Goal: Communication & Community: Ask a question

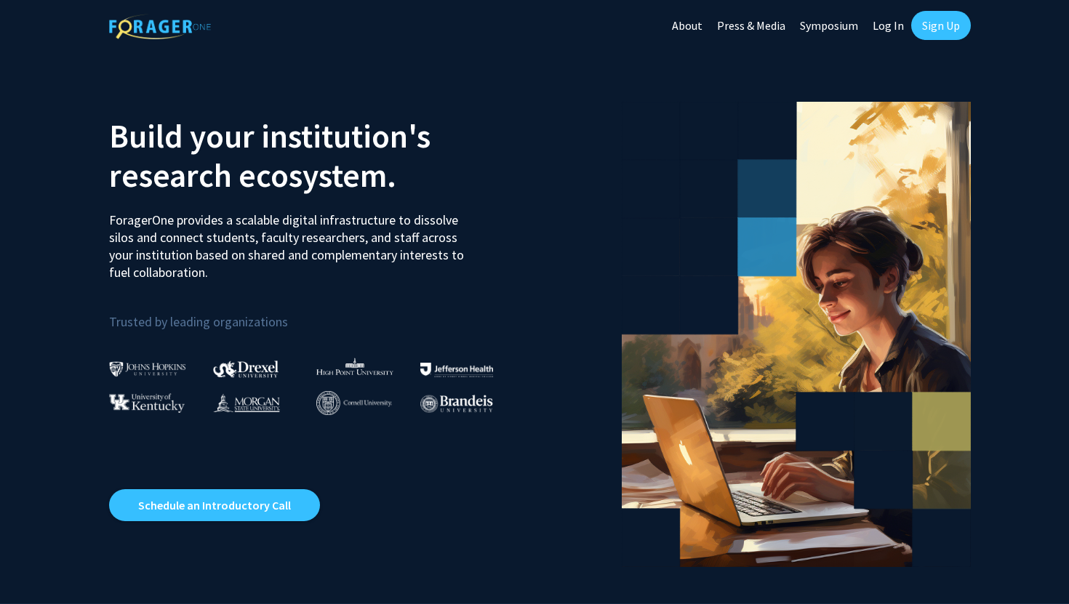
click at [930, 26] on link "Sign Up" at bounding box center [941, 25] width 60 height 29
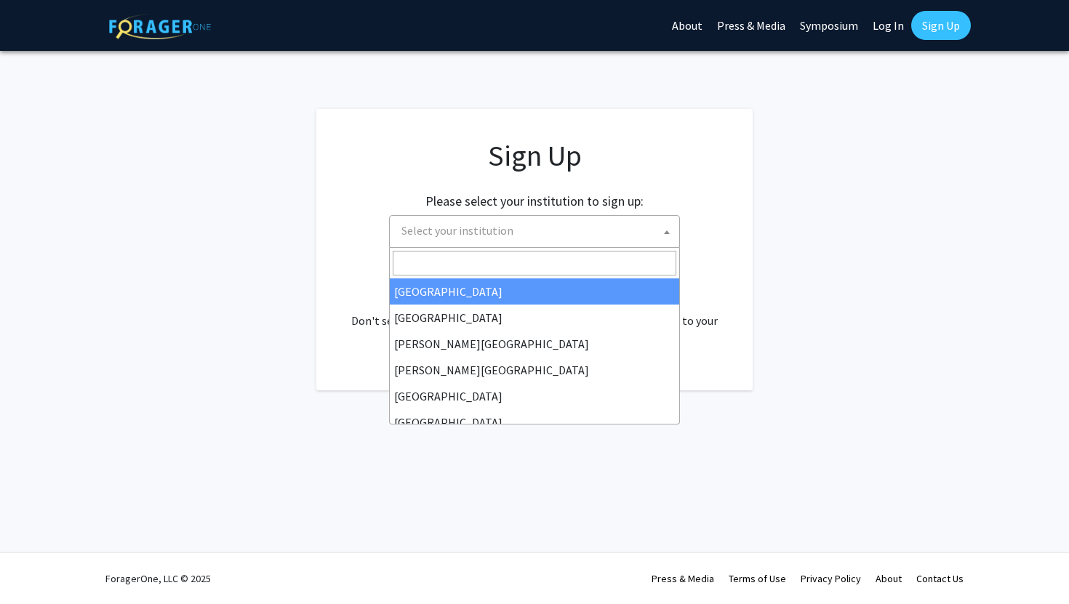
click at [504, 236] on span "Select your institution" at bounding box center [457, 230] width 112 height 15
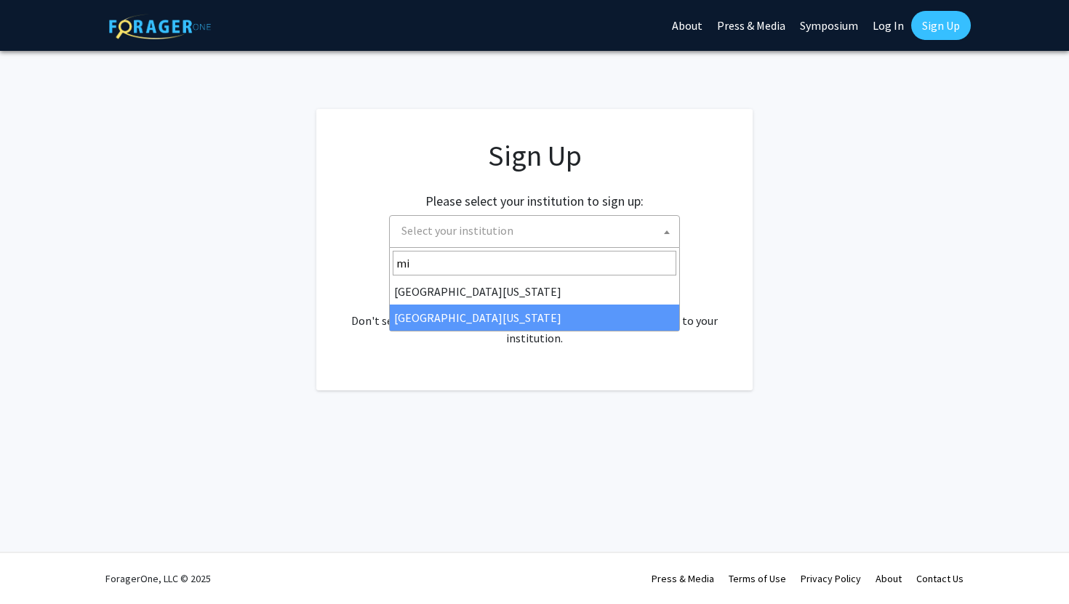
type input "mi"
select select "33"
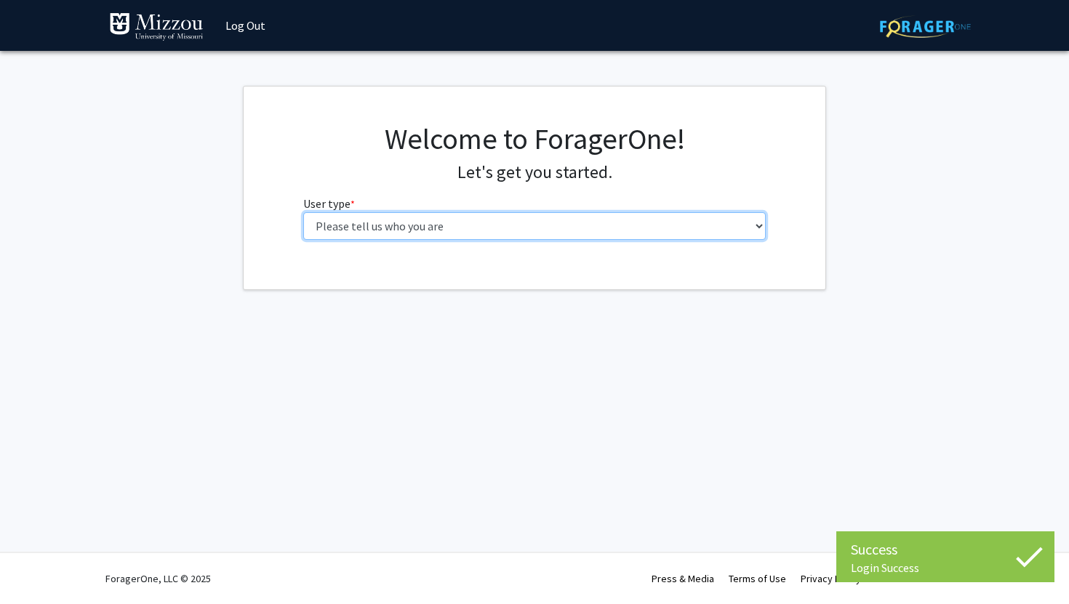
click at [370, 233] on select "Please tell us who you are Undergraduate Student Master's Student Doctoral Cand…" at bounding box center [534, 226] width 463 height 28
select select "1: undergrad"
click at [303, 212] on select "Please tell us who you are Undergraduate Student Master's Student Doctoral Cand…" at bounding box center [534, 226] width 463 height 28
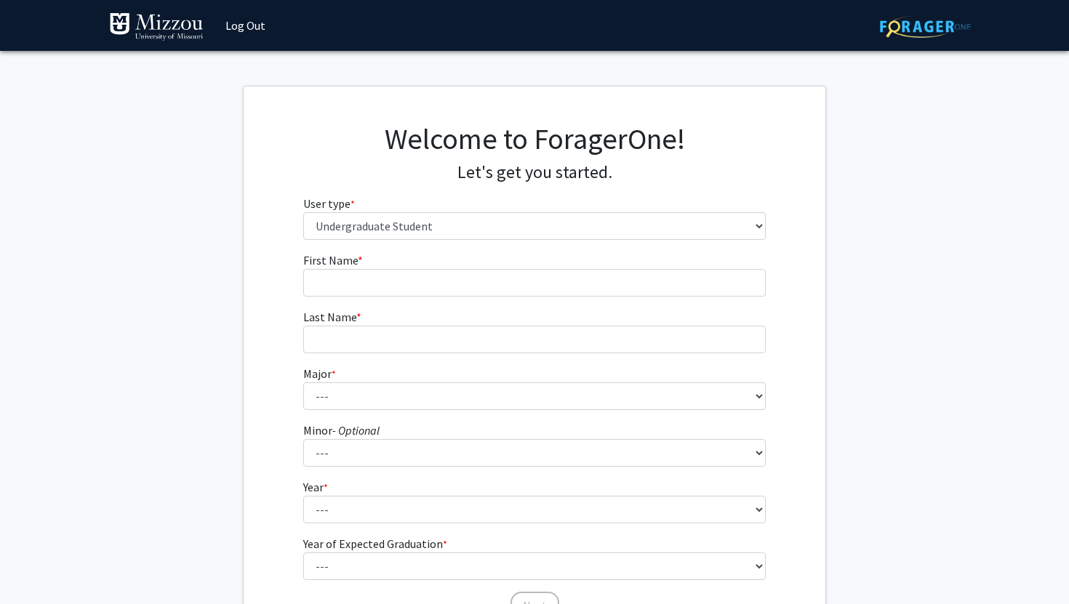
click at [377, 261] on fg-input "First Name * required" at bounding box center [534, 274] width 463 height 45
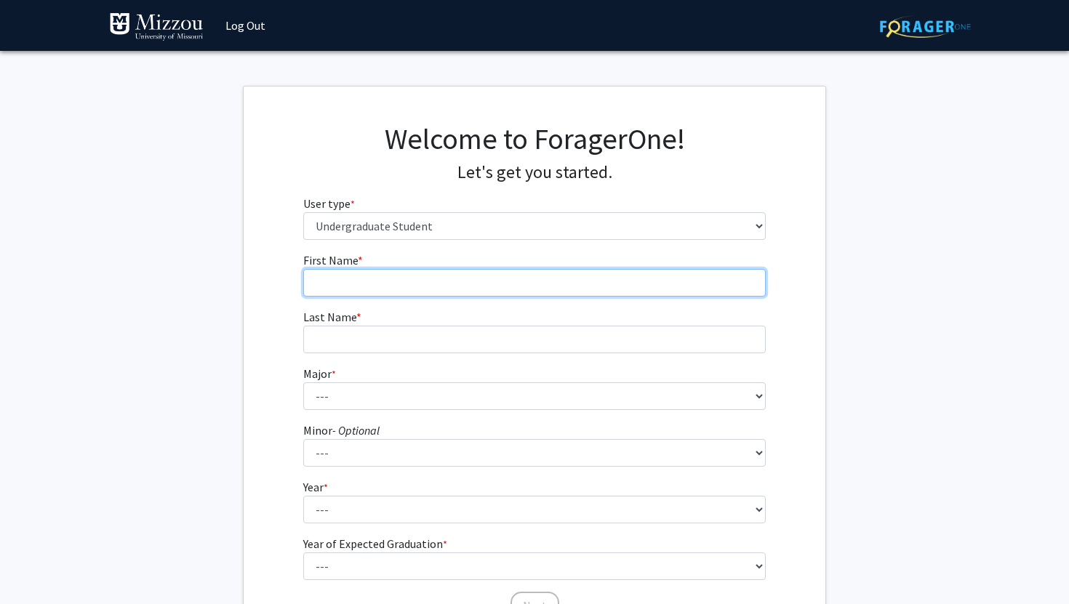
click at [380, 273] on input "First Name * required" at bounding box center [534, 283] width 463 height 28
type input "Brooklynn"
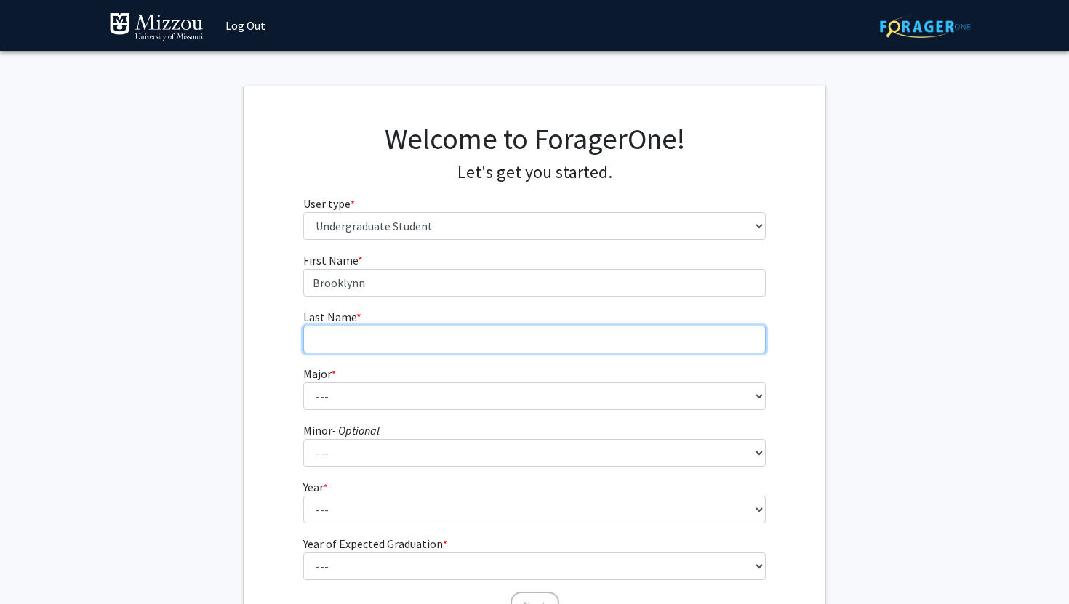
click at [380, 334] on input "Last Name * required" at bounding box center [534, 340] width 463 height 28
type input "Bobbitt"
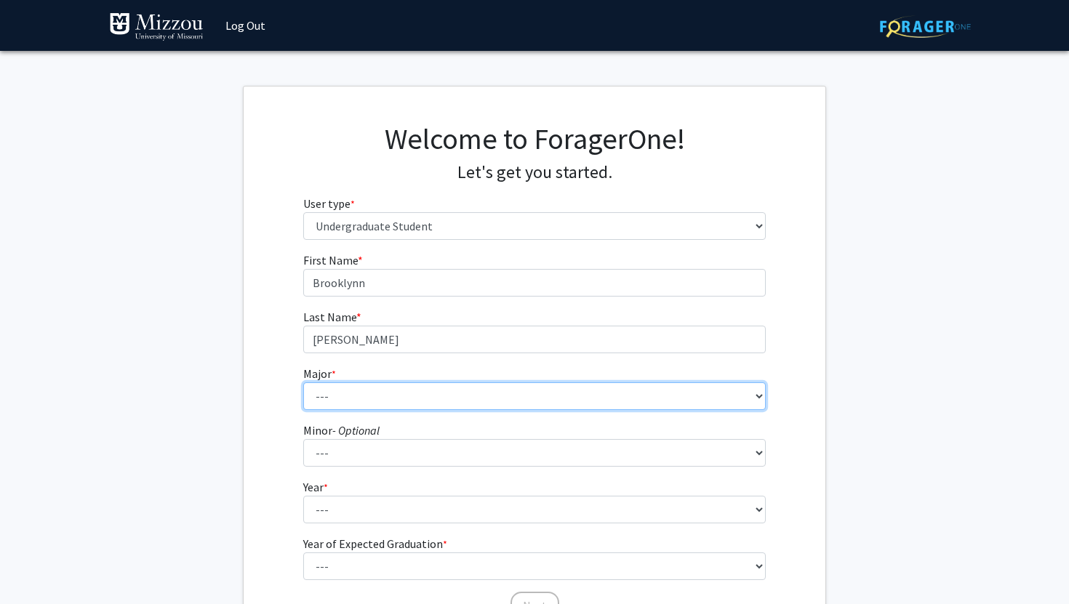
click at [366, 402] on select "--- Agribusiness Management Agricultural Education Agricultural Education: Comm…" at bounding box center [534, 396] width 463 height 28
select select "134: 2627"
click at [303, 382] on select "--- Agribusiness Management Agricultural Education Agricultural Education: Comm…" at bounding box center [534, 396] width 463 height 28
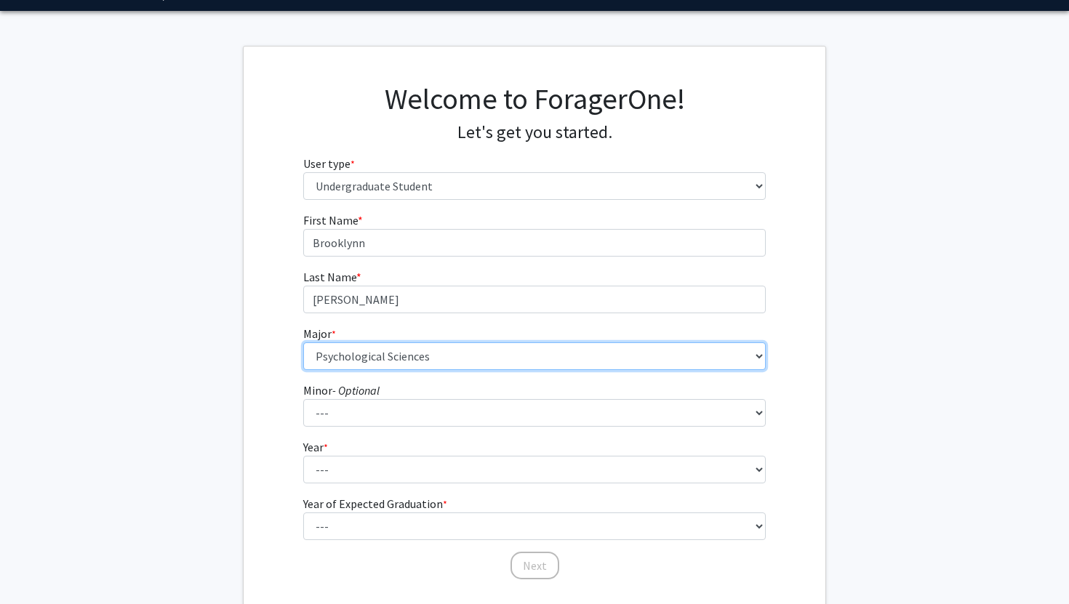
scroll to position [73, 0]
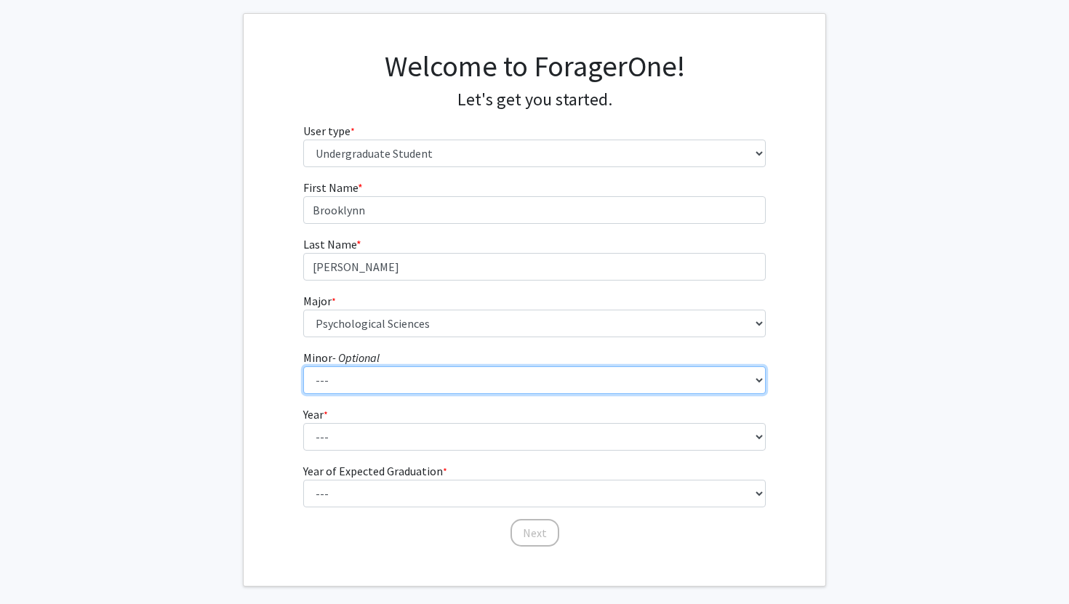
click at [351, 373] on select "--- Accountancy Aerospace Engineering Aerospace Studies Agribusiness Management…" at bounding box center [534, 380] width 463 height 28
select select "52: 2008"
click at [303, 366] on select "--- Accountancy Aerospace Engineering Aerospace Studies Agribusiness Management…" at bounding box center [534, 380] width 463 height 28
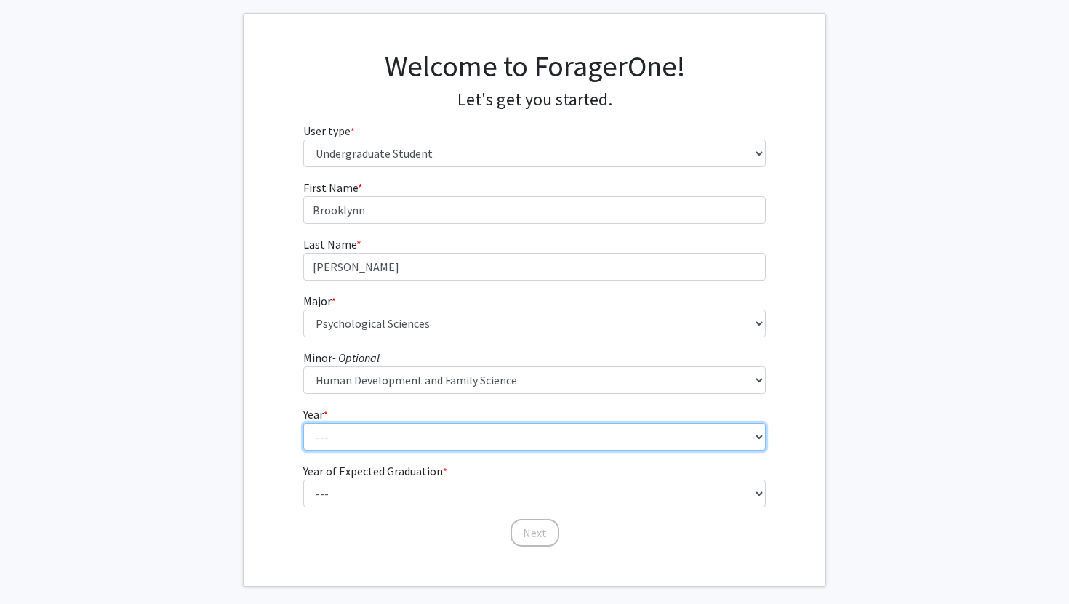
click at [358, 437] on select "--- First-year Sophomore Junior Senior Postbaccalaureate Certificate" at bounding box center [534, 437] width 463 height 28
select select "3: junior"
click at [303, 423] on select "--- First-year Sophomore Junior Senior Postbaccalaureate Certificate" at bounding box center [534, 437] width 463 height 28
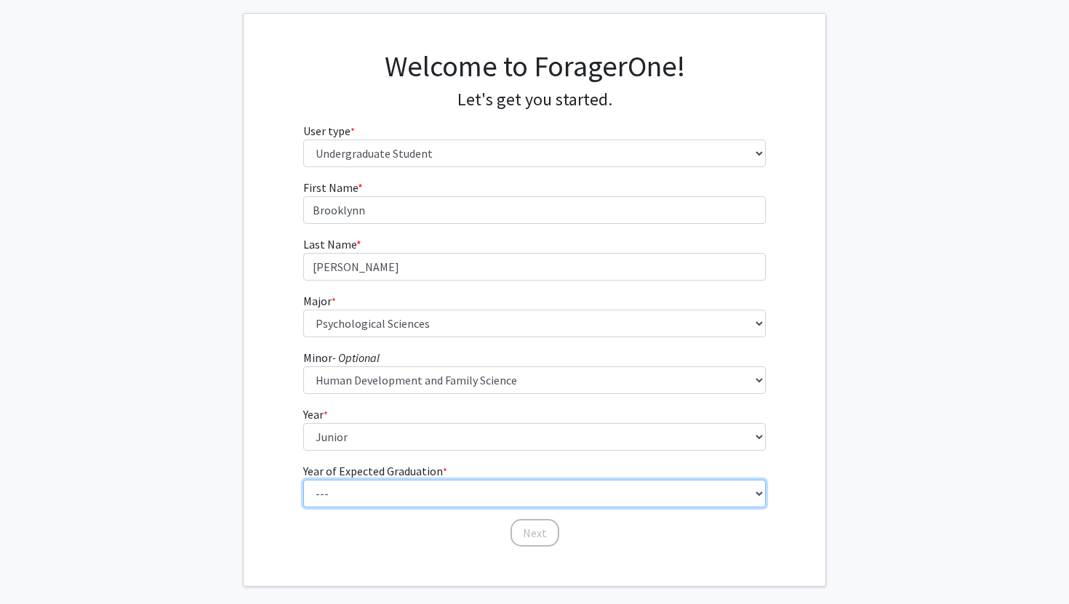
click at [359, 489] on select "--- 2025 2026 2027 2028 2029 2030 2031 2032 2033 2034" at bounding box center [534, 494] width 463 height 28
select select "3: 2027"
click at [303, 480] on select "--- 2025 2026 2027 2028 2029 2030 2031 2032 2033 2034" at bounding box center [534, 494] width 463 height 28
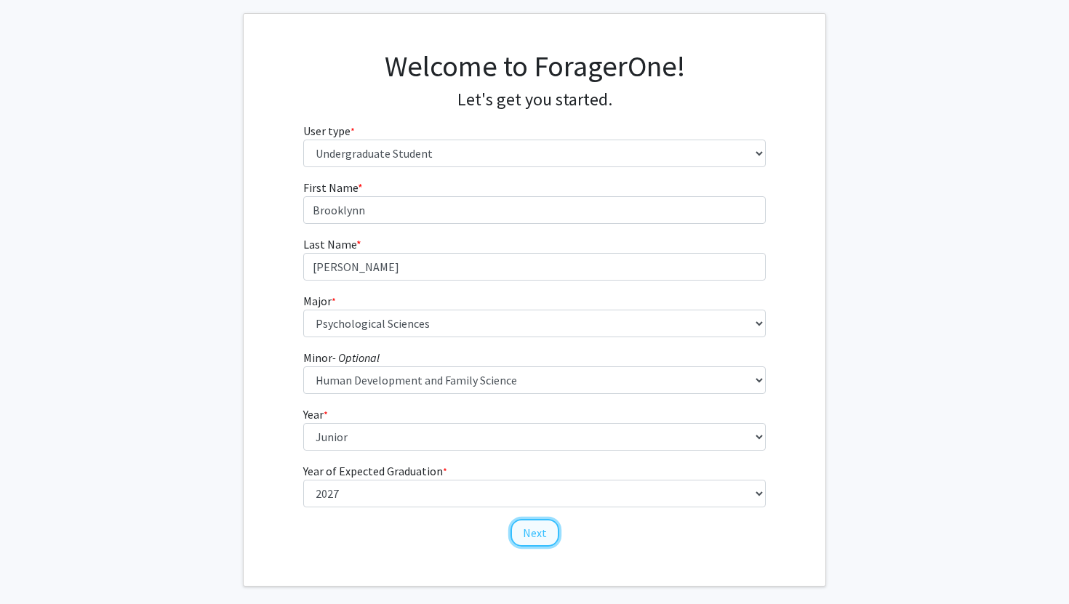
click at [529, 523] on button "Next" at bounding box center [534, 533] width 49 height 28
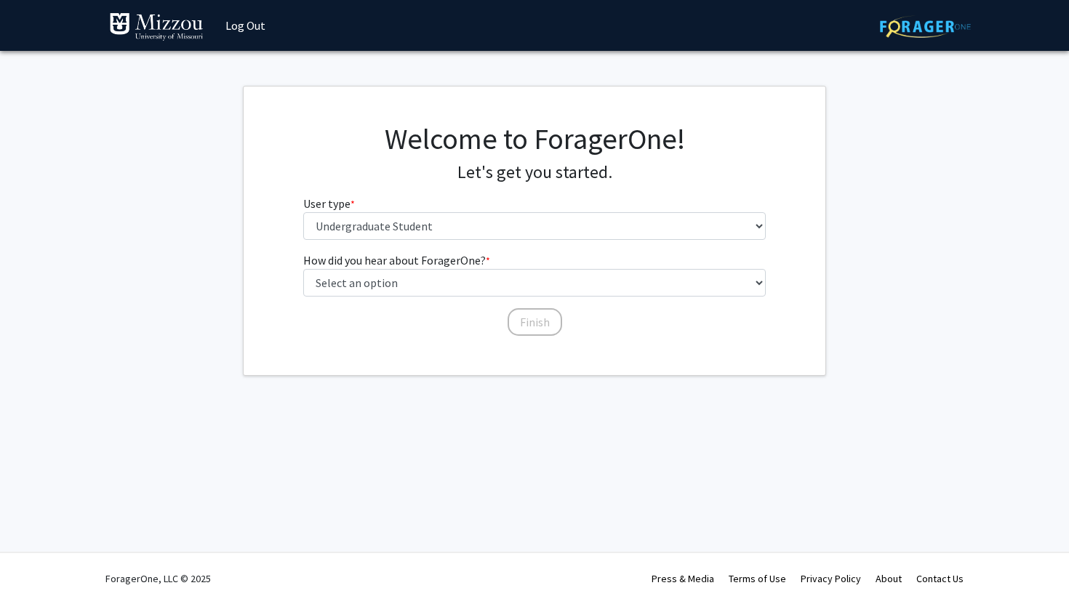
scroll to position [0, 0]
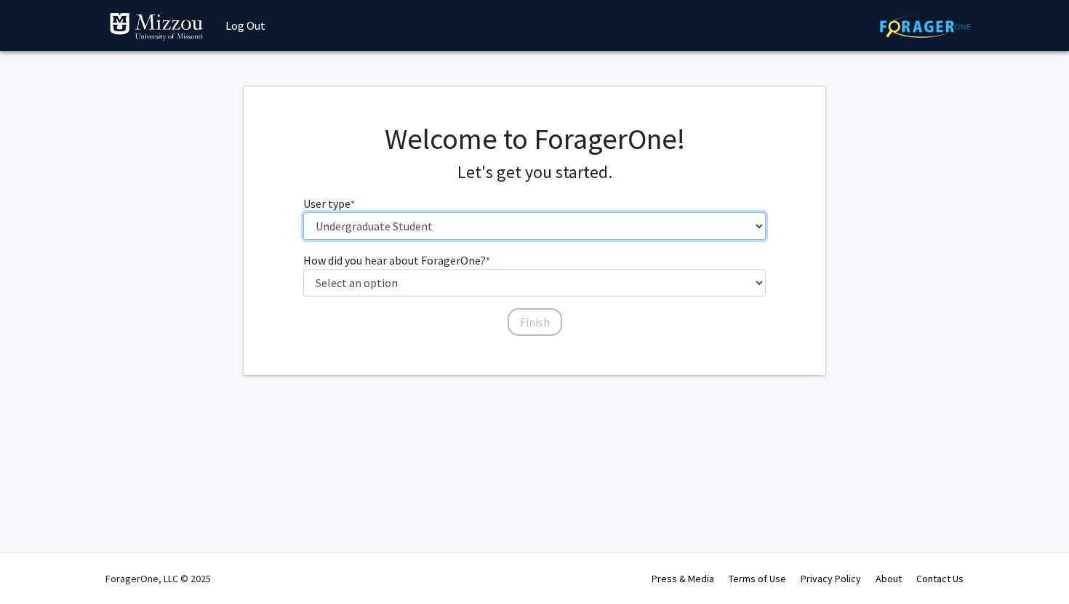
click at [445, 220] on select "Please tell us who you are Undergraduate Student Master's Student Doctoral Cand…" at bounding box center [534, 226] width 463 height 28
click at [303, 212] on select "Please tell us who you are Undergraduate Student Master's Student Doctoral Cand…" at bounding box center [534, 226] width 463 height 28
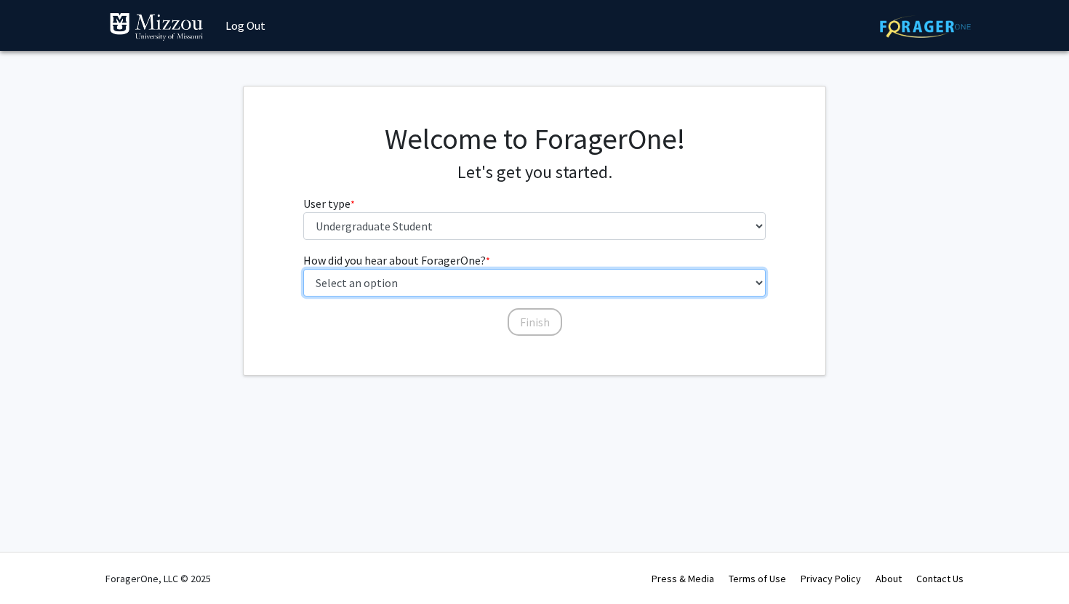
click at [398, 283] on select "Select an option Peer/student recommendation Faculty/staff recommendation Unive…" at bounding box center [534, 283] width 463 height 28
select select "2: faculty_recommendation"
click at [303, 269] on select "Select an option Peer/student recommendation Faculty/staff recommendation Unive…" at bounding box center [534, 283] width 463 height 28
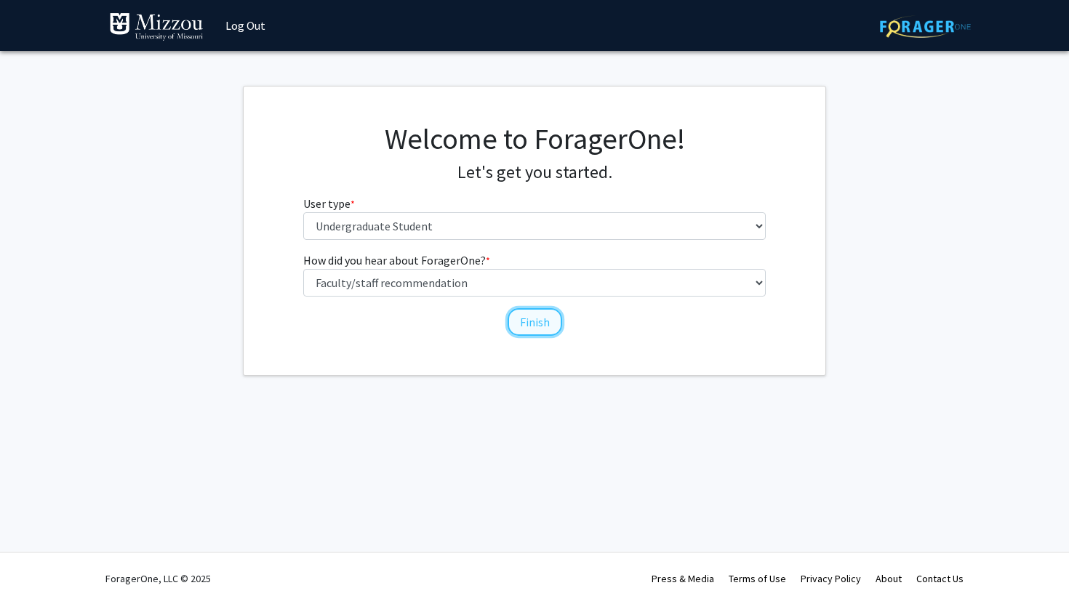
click at [537, 316] on button "Finish" at bounding box center [535, 322] width 55 height 28
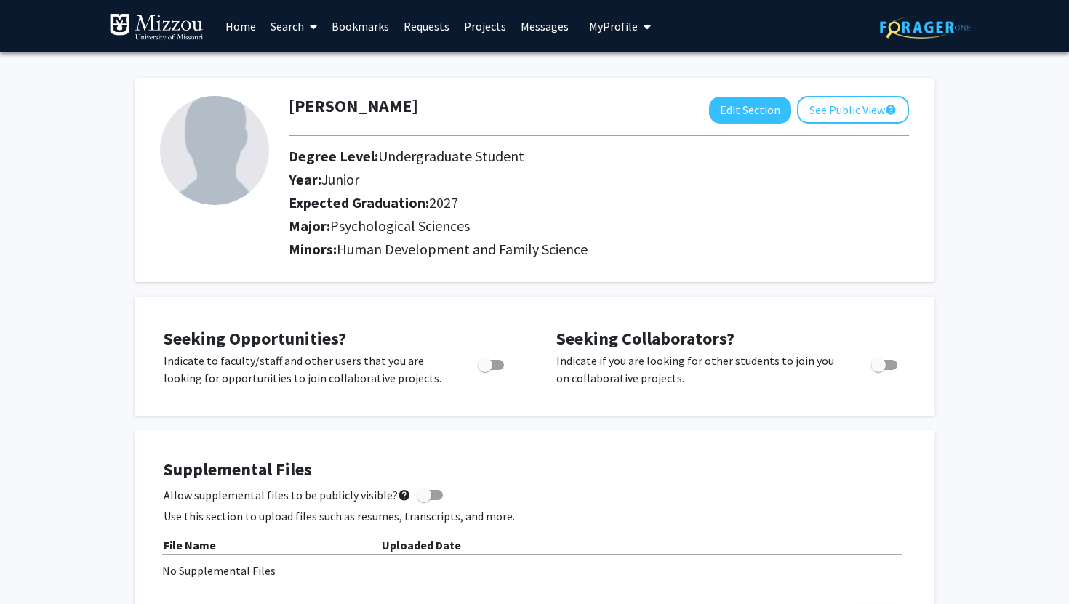
click at [294, 29] on link "Search" at bounding box center [293, 26] width 61 height 51
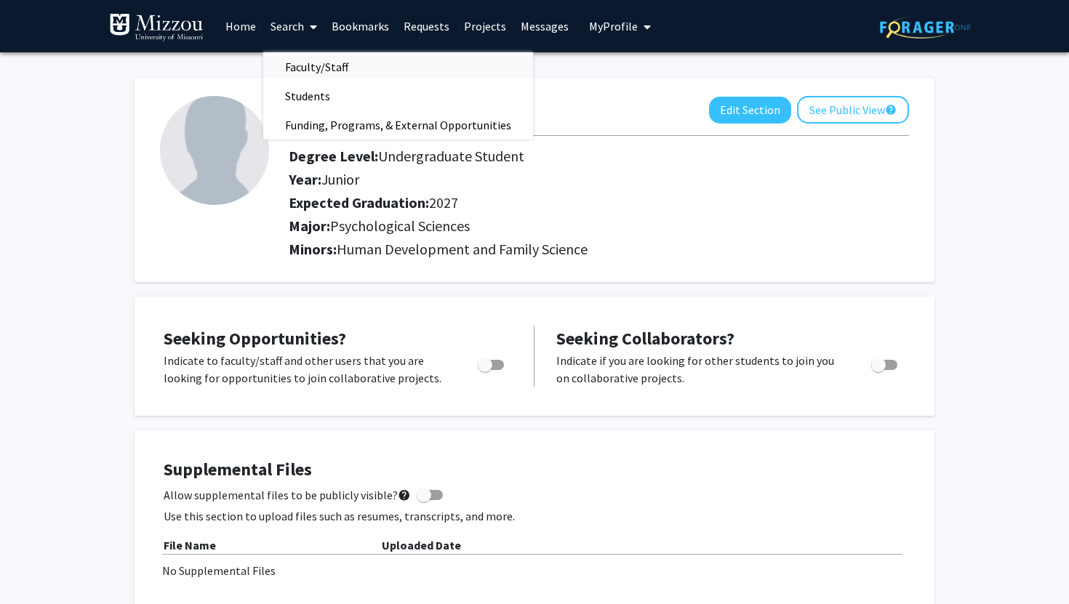
click at [313, 63] on span "Faculty/Staff" at bounding box center [316, 66] width 107 height 29
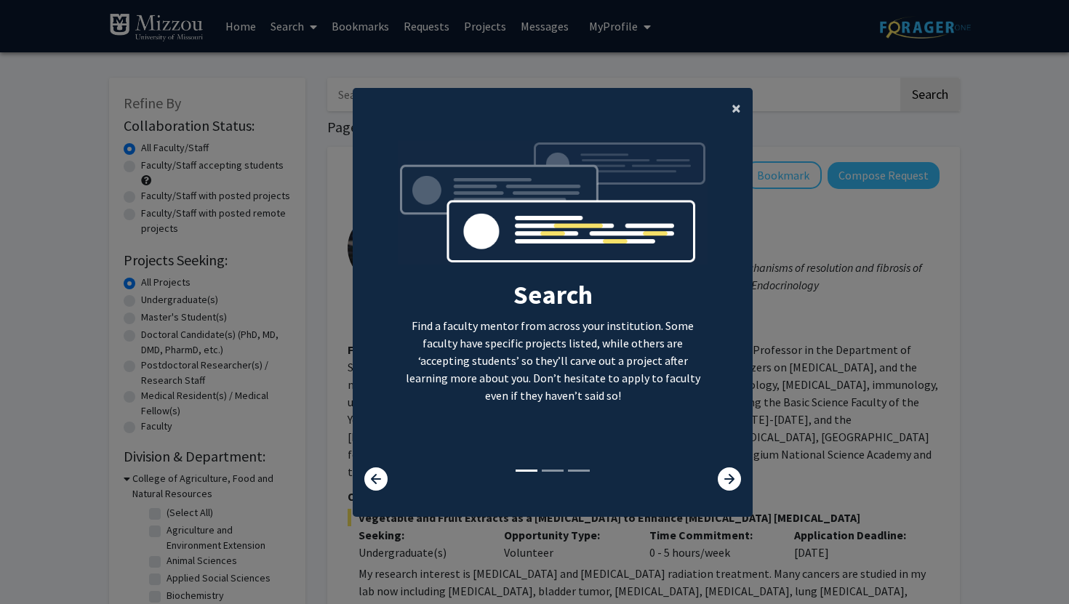
click at [730, 104] on button "×" at bounding box center [736, 108] width 33 height 41
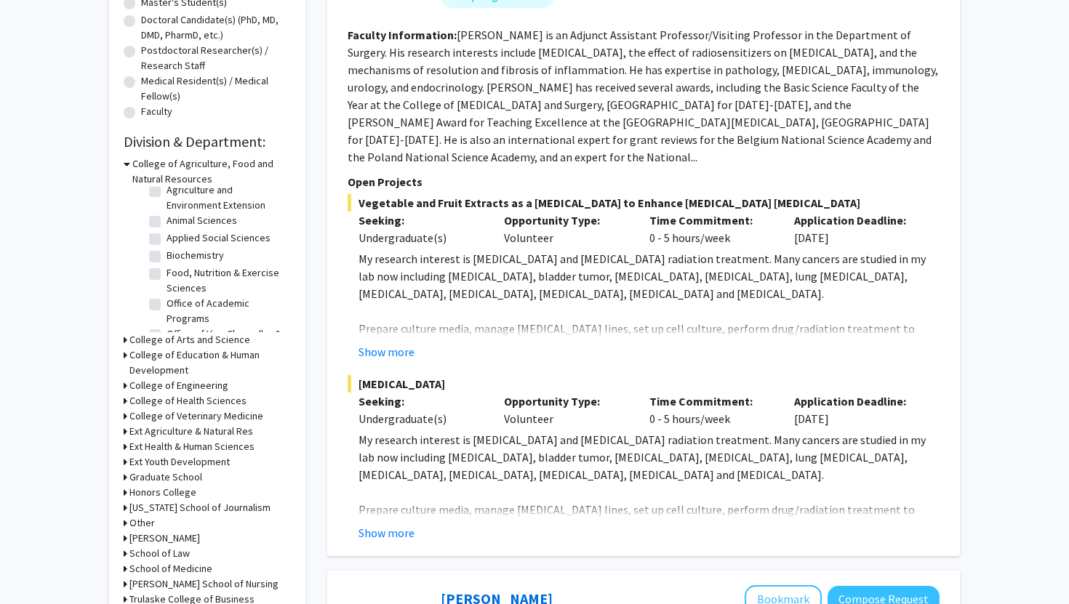
scroll to position [28, 0]
click at [222, 342] on h3 "College of Arts and Science" at bounding box center [189, 339] width 121 height 15
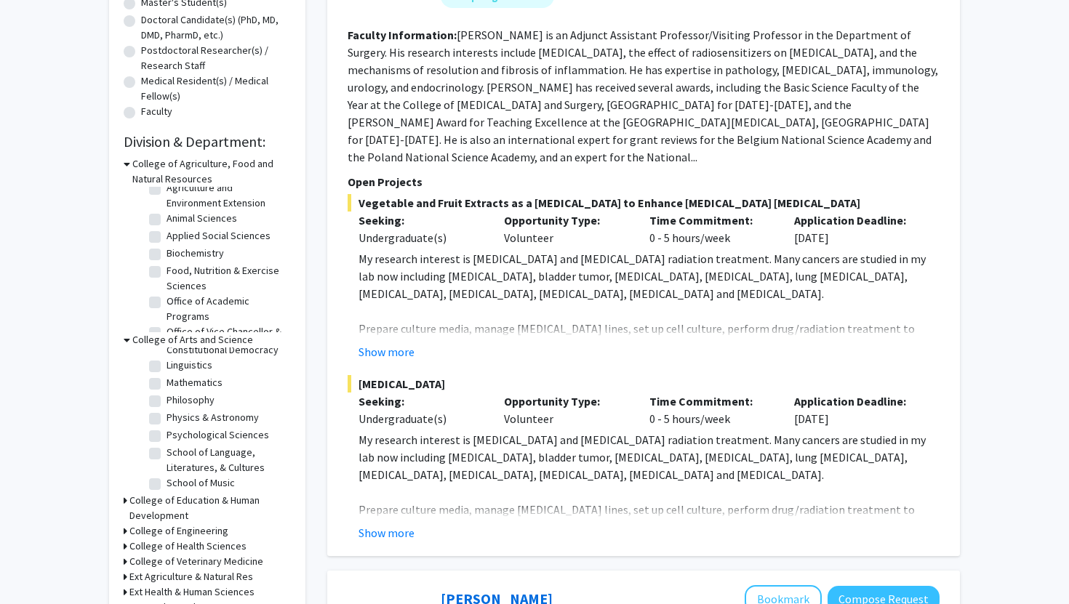
scroll to position [316, 0]
click at [167, 421] on label "Psychological Sciences" at bounding box center [218, 417] width 103 height 15
click at [167, 420] on input "Psychological Sciences" at bounding box center [171, 414] width 9 height 9
checkbox input "true"
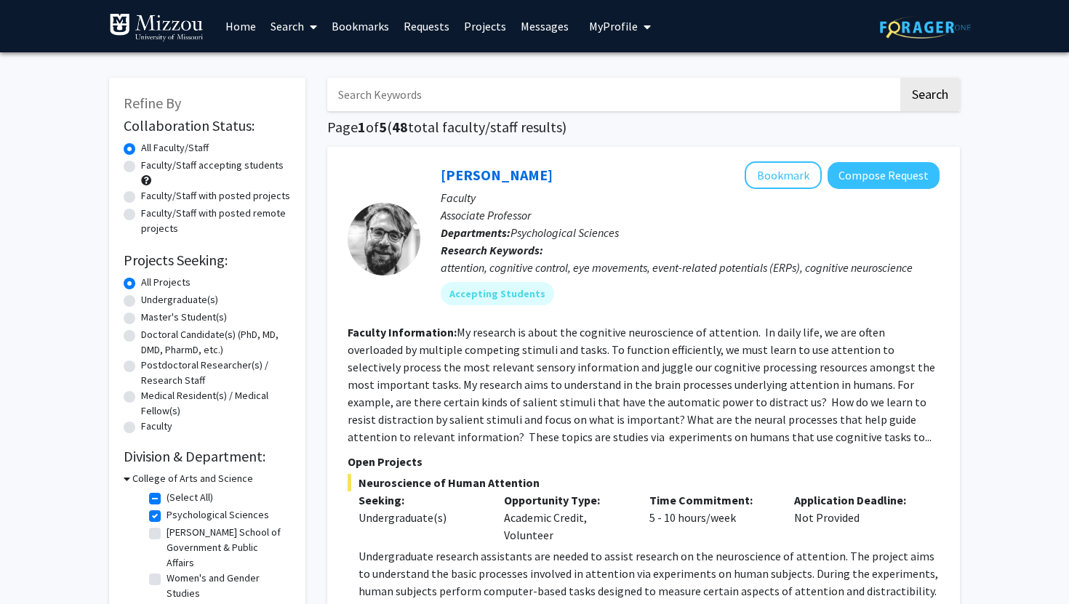
click at [587, 101] on input "Search Keywords" at bounding box center [612, 94] width 571 height 33
type input "ellis"
click at [900, 78] on button "Search" at bounding box center [930, 94] width 60 height 33
checkbox input "false"
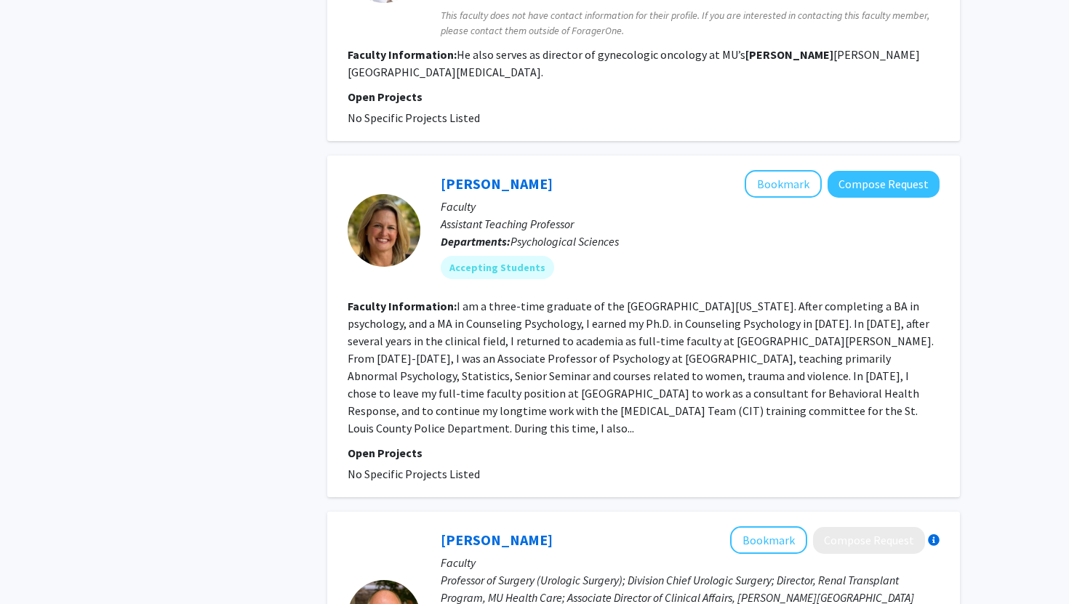
scroll to position [1013, 0]
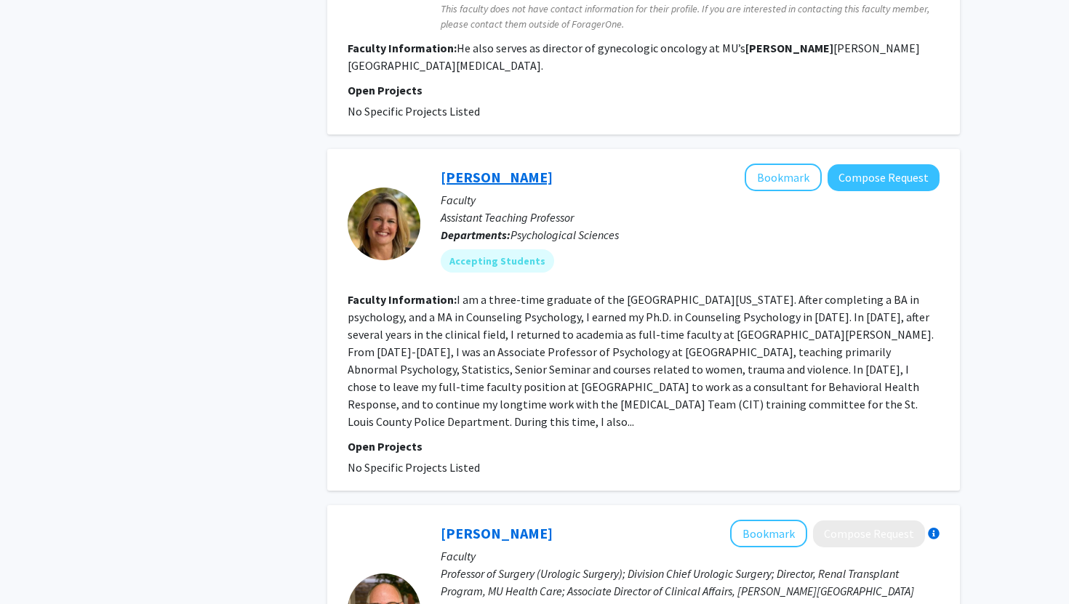
click at [507, 168] on link "Carrie Ellis-Kalton" at bounding box center [497, 177] width 112 height 18
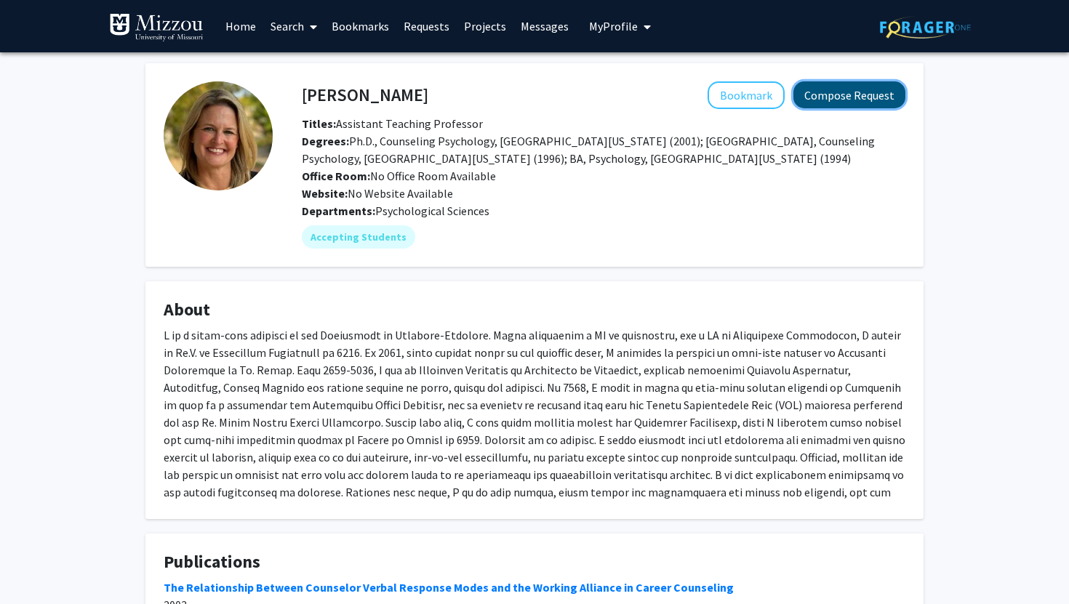
click at [819, 93] on button "Compose Request" at bounding box center [849, 94] width 112 height 27
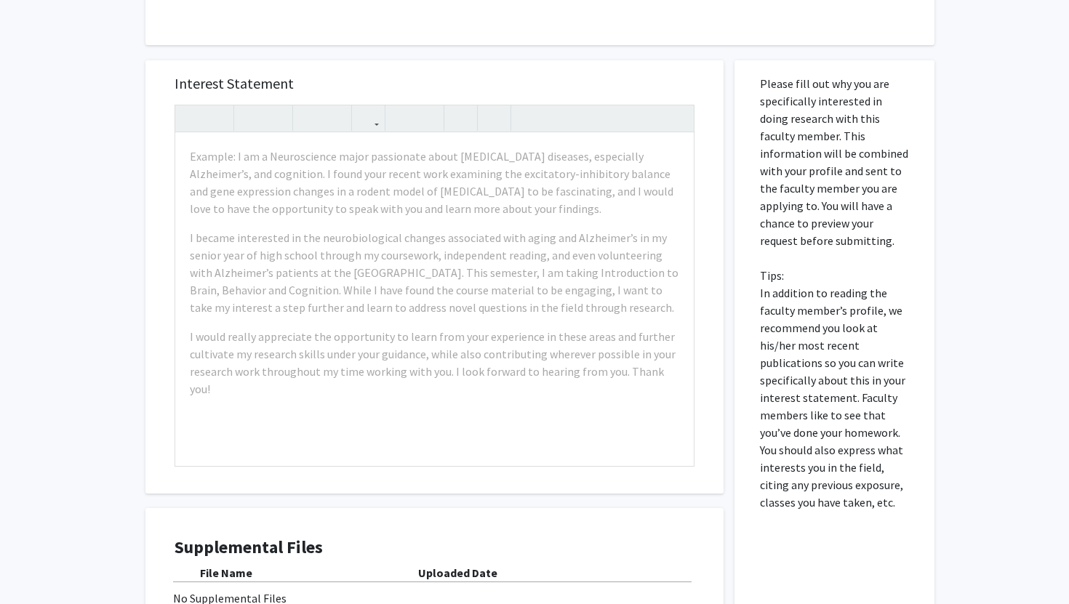
scroll to position [195, 0]
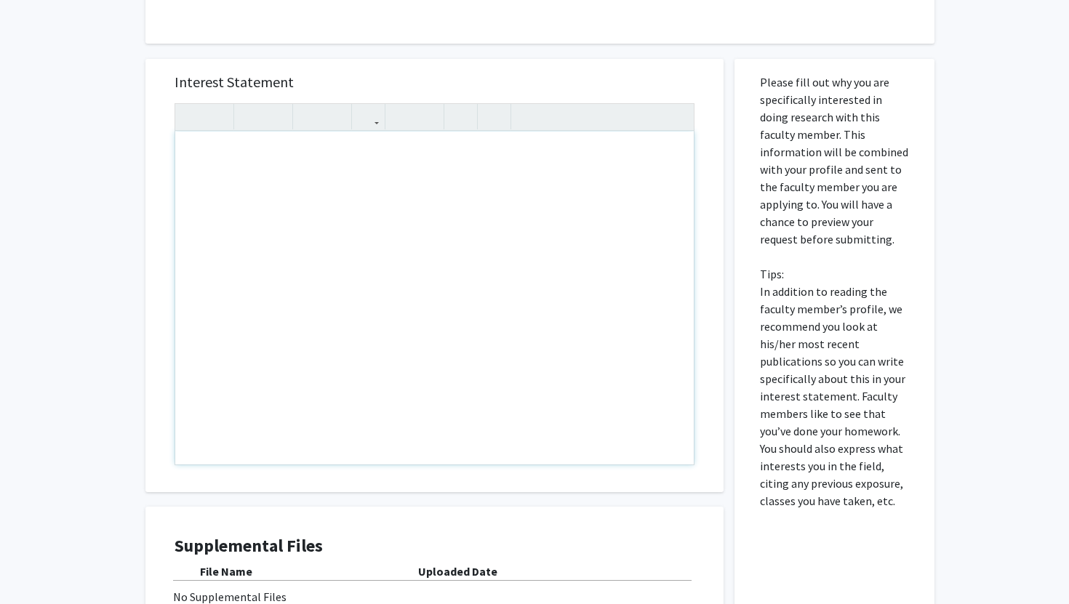
click at [339, 434] on div "Note to users with screen readers: Please press Alt+0 or Option+0 to deactivate…" at bounding box center [434, 298] width 518 height 333
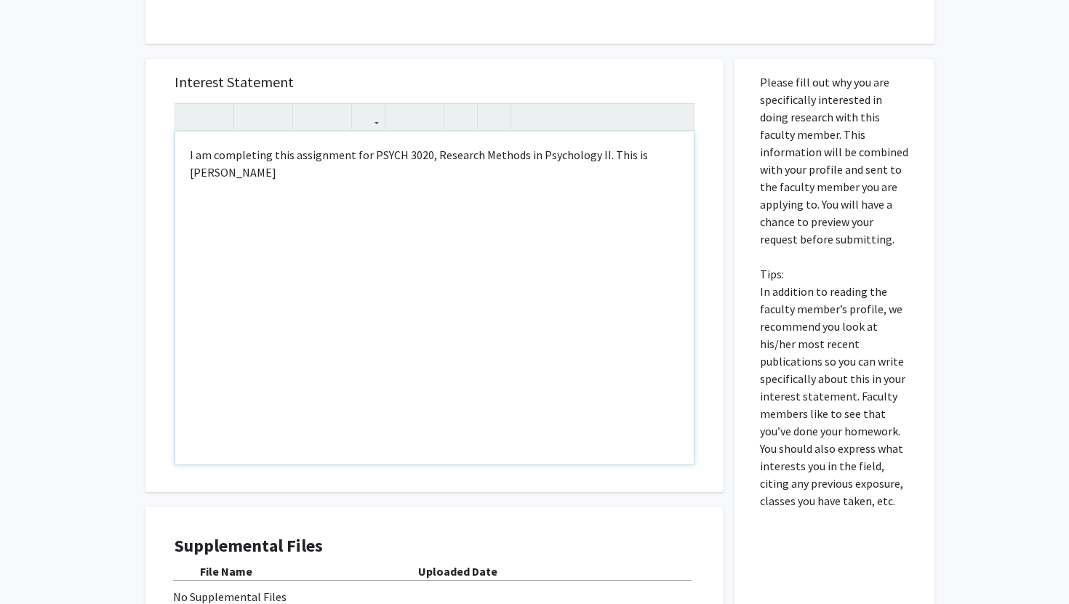
type textarea "I am completing this assignment for PSYCH 3020, Research Methods in Psychology …"
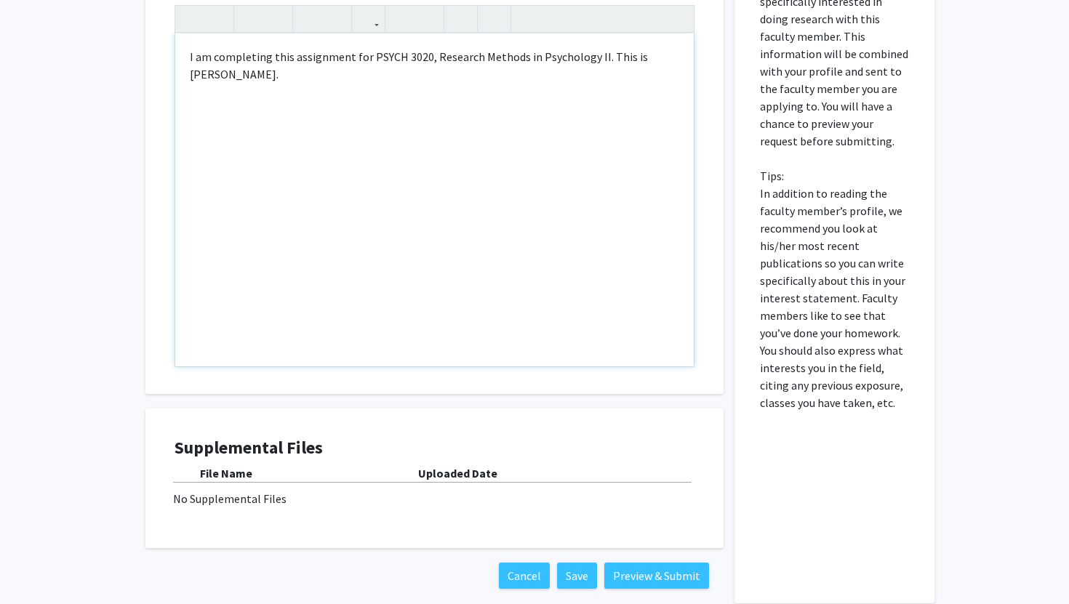
scroll to position [369, 0]
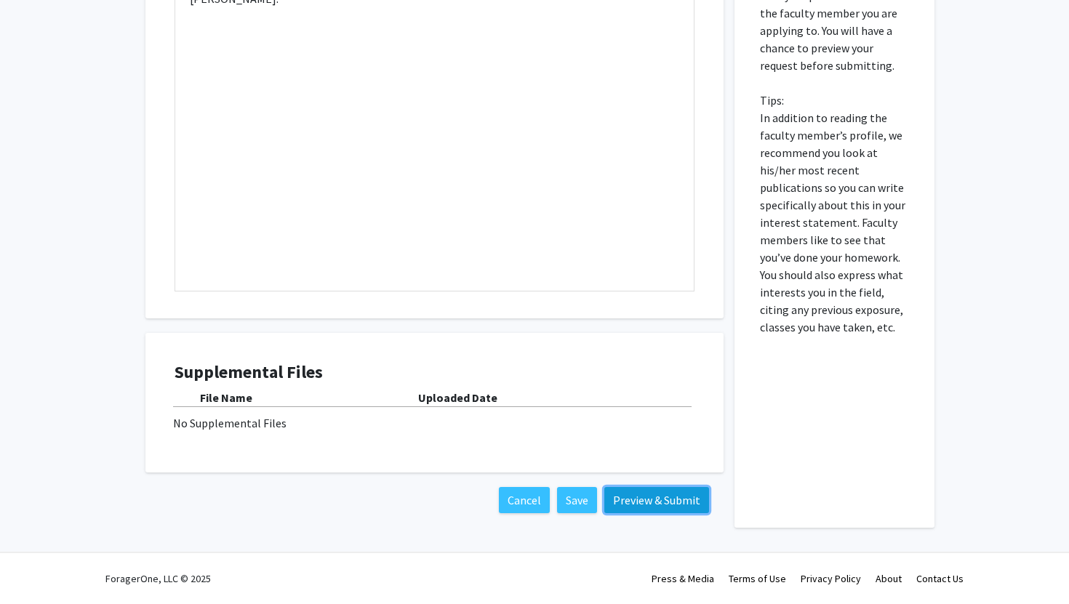
click at [651, 502] on button "Preview & Submit" at bounding box center [656, 500] width 105 height 26
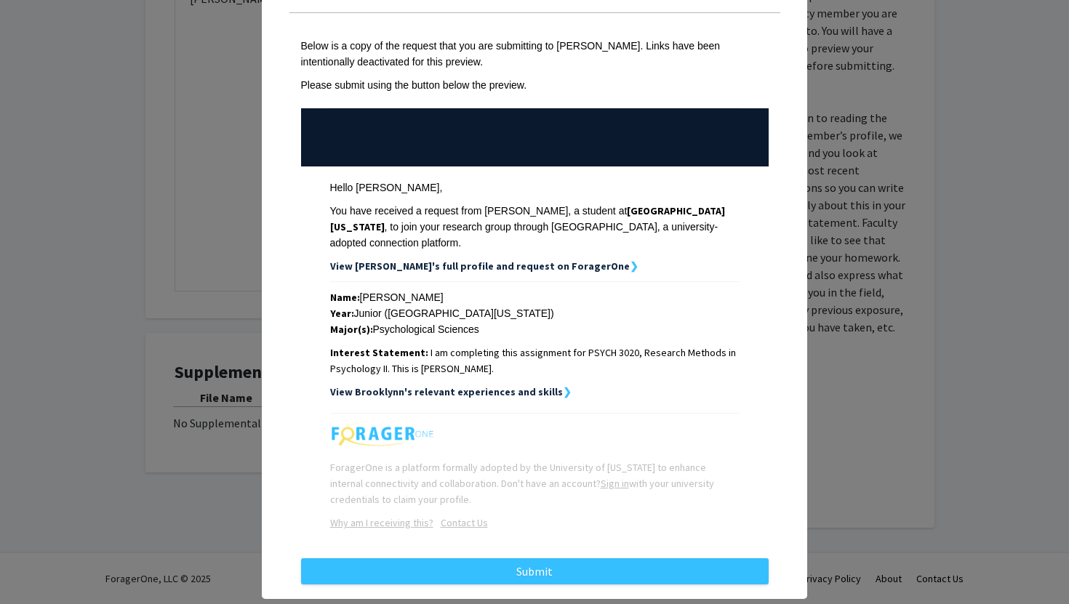
scroll to position [71, 0]
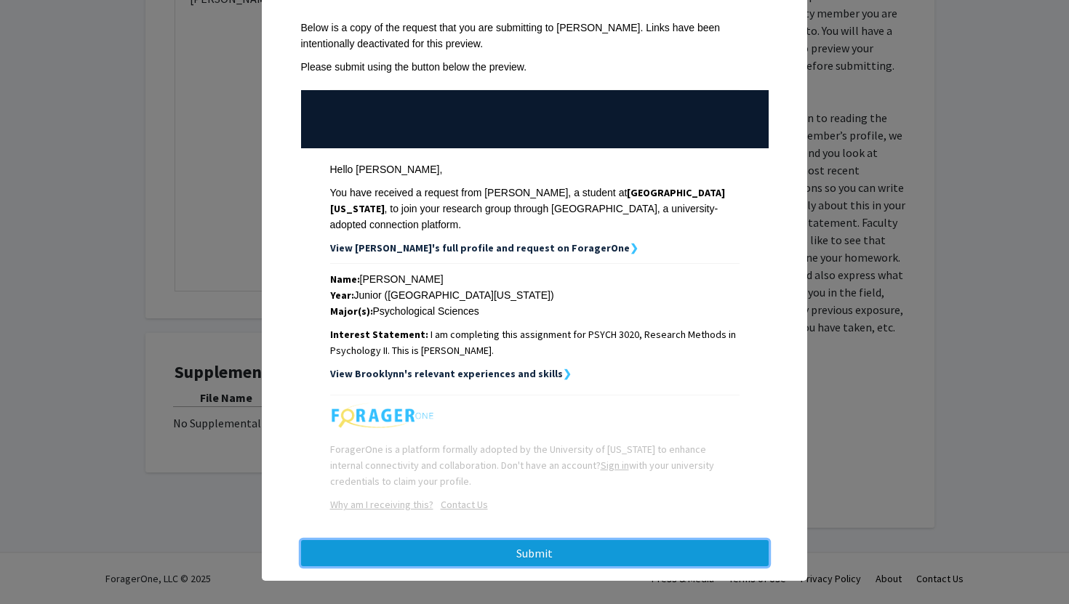
click at [586, 540] on button "Submit" at bounding box center [535, 553] width 468 height 26
